Goal: Information Seeking & Learning: Learn about a topic

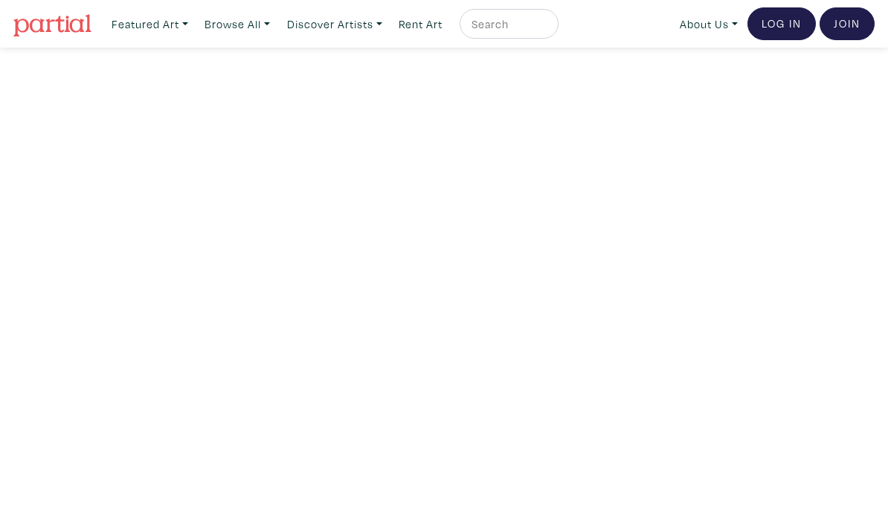
click at [527, 33] on input "text" at bounding box center [507, 24] width 74 height 19
type input "Fisher monahan"
click at [547, 28] on button "submit" at bounding box center [547, 28] width 0 height 0
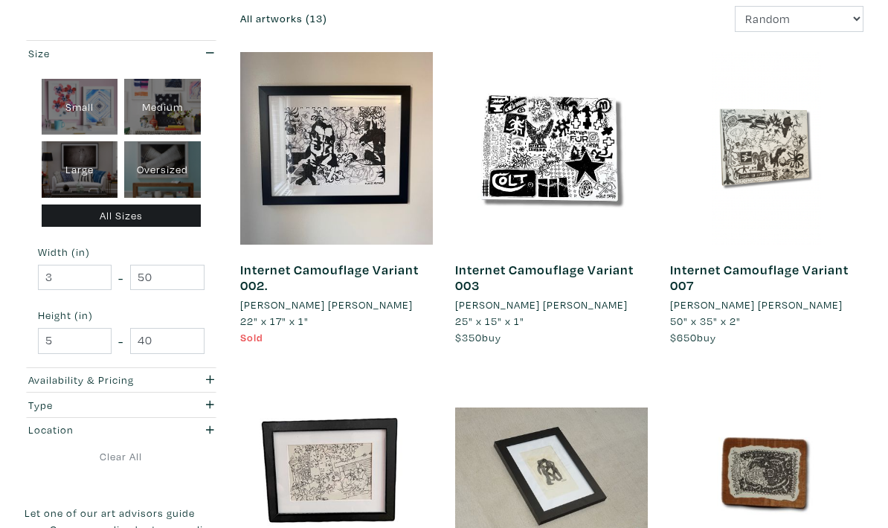
scroll to position [303, 0]
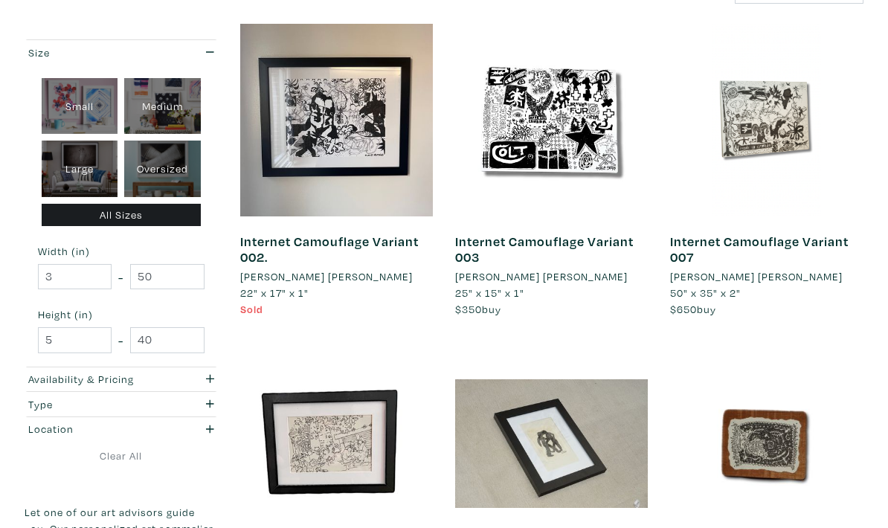
click at [797, 242] on link "Internet Camouflage Variant 007" at bounding box center [759, 250] width 179 height 33
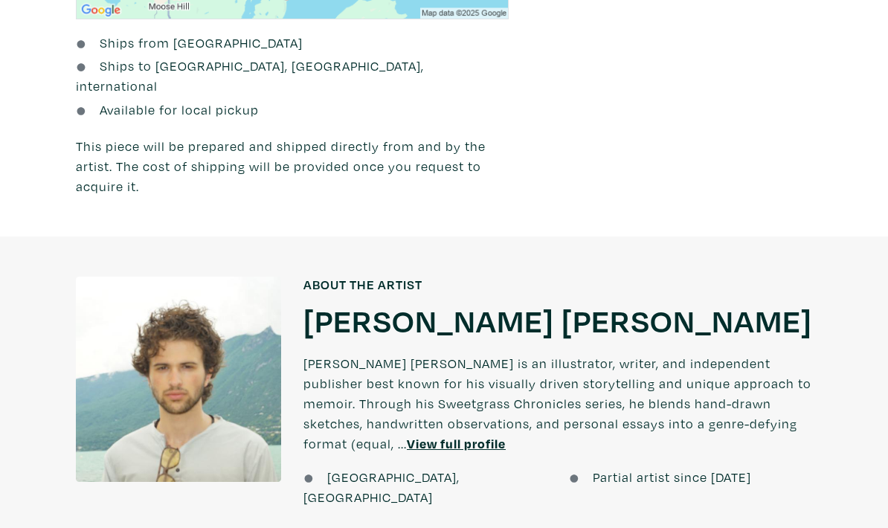
scroll to position [1067, 0]
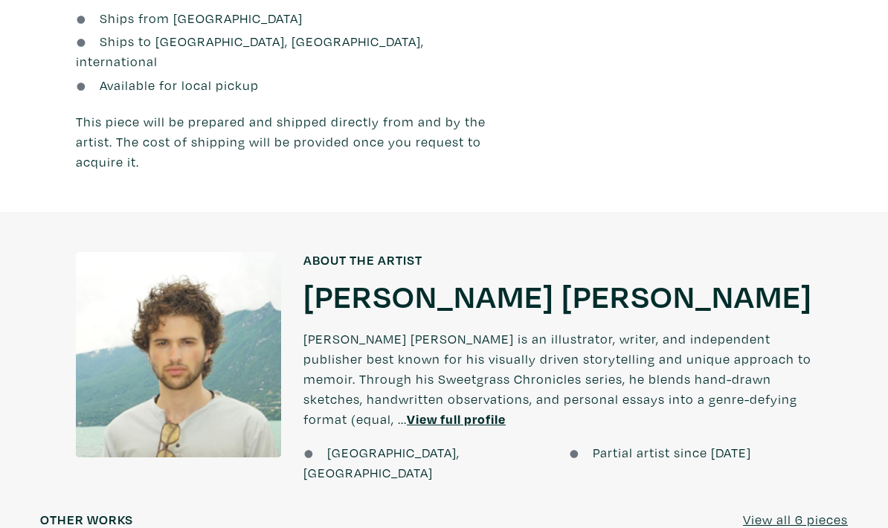
click at [461, 293] on h1 "[PERSON_NAME] [PERSON_NAME]" at bounding box center [557, 295] width 509 height 40
